Goal: Entertainment & Leisure: Browse casually

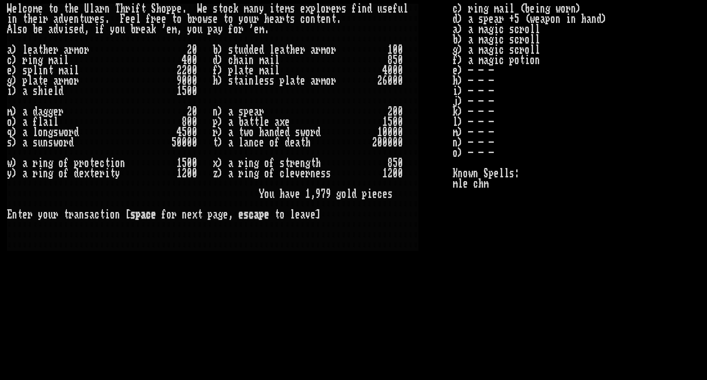
click at [371, 298] on larn "W e l c o m e t o t h e U l a r n T h r i f t S h o p p e . W e s t o c k m a n…" at bounding box center [230, 182] width 446 height 357
